Goal: Find specific page/section: Find specific page/section

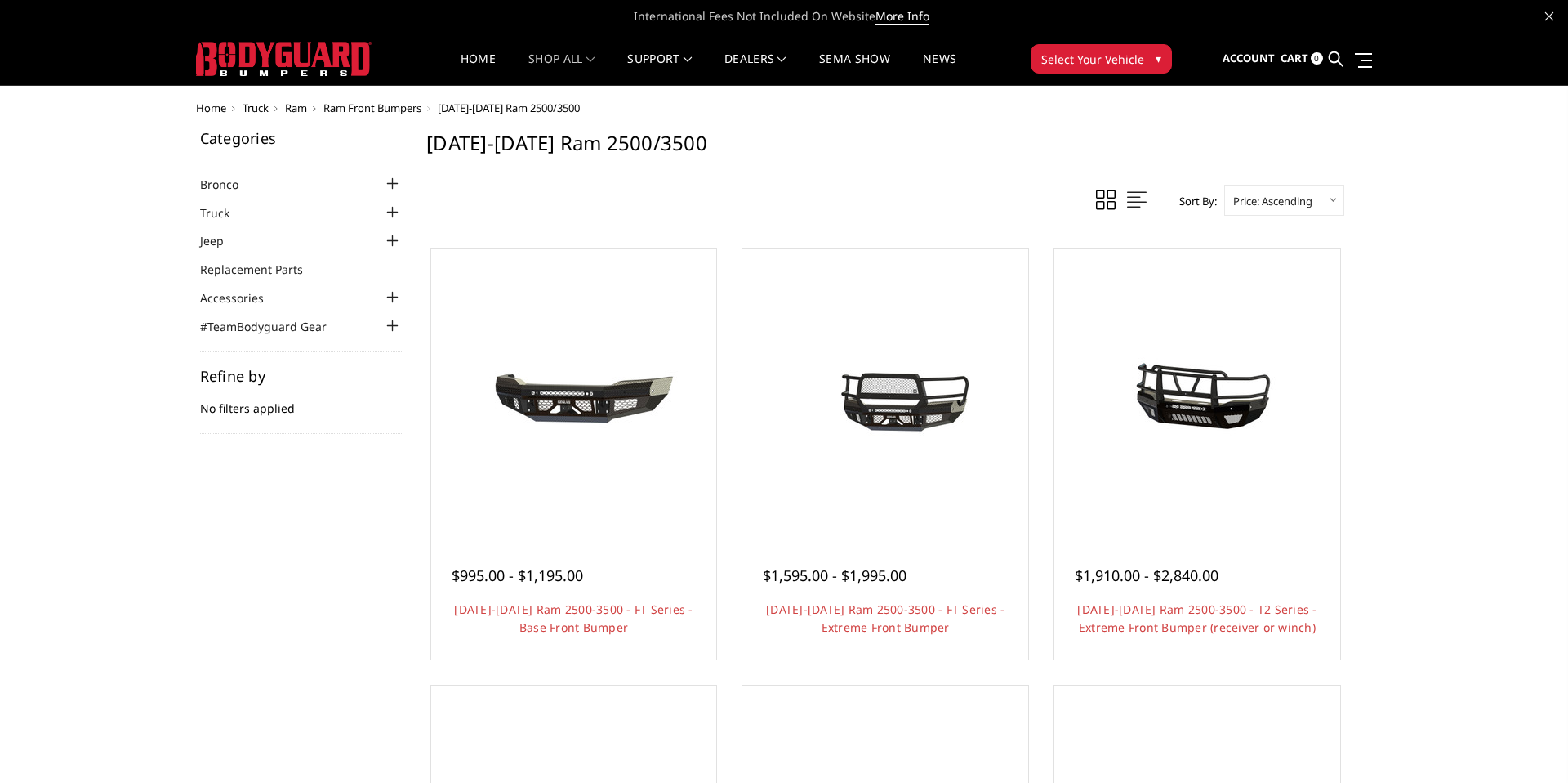
click at [298, 106] on span "Ram" at bounding box center [296, 108] width 22 height 14
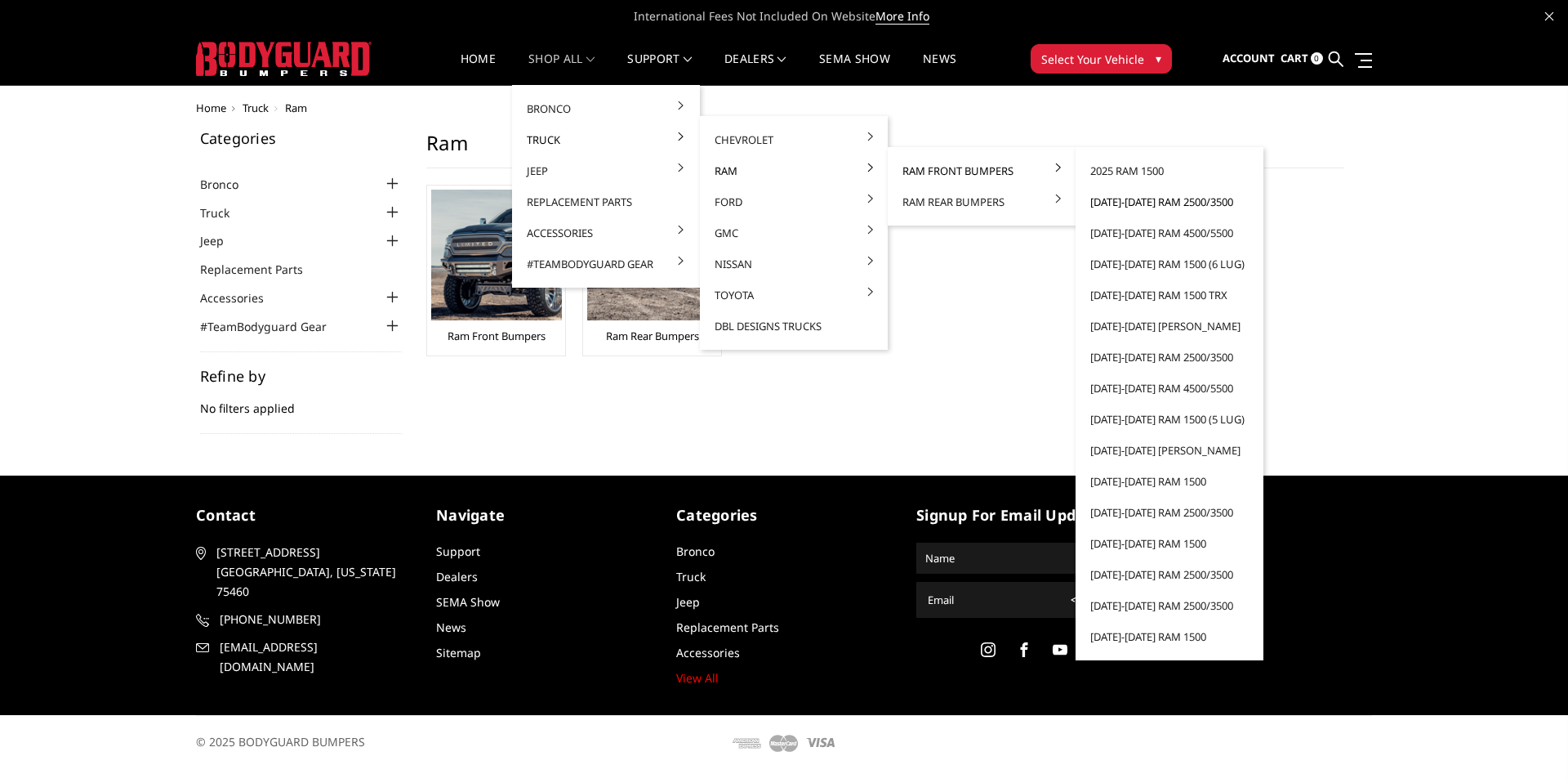
click at [1124, 203] on link "[DATE]-[DATE] Ram 2500/3500" at bounding box center [1169, 202] width 175 height 31
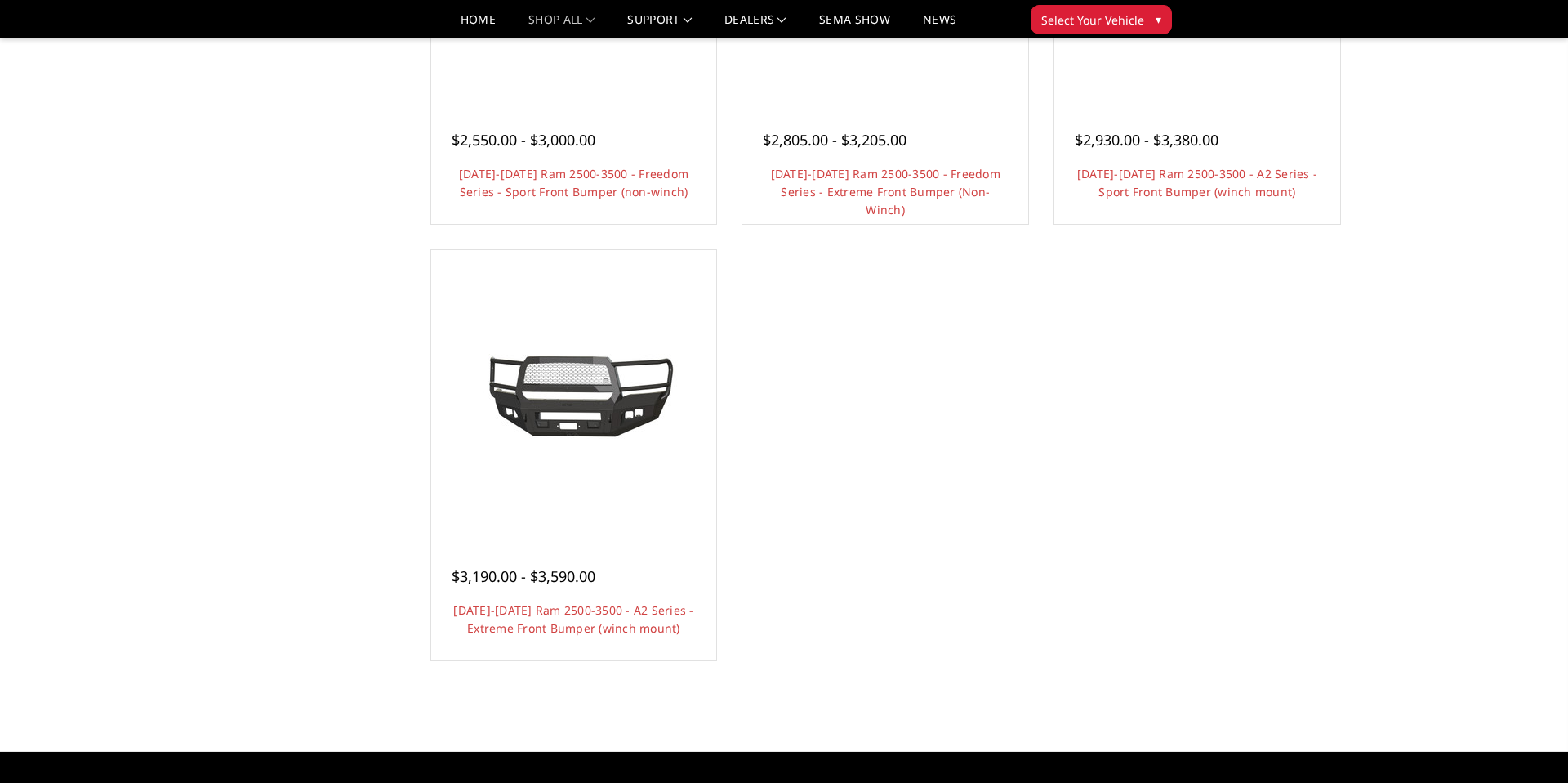
scroll to position [1264, 0]
